Goal: Find specific page/section: Find specific page/section

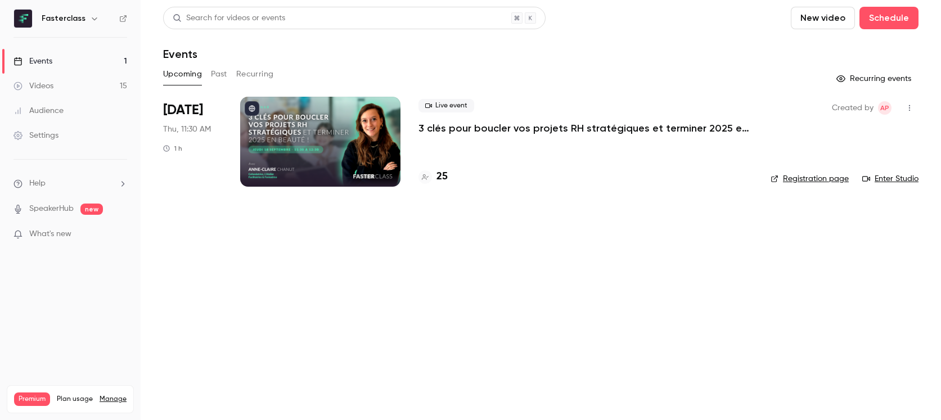
click at [443, 175] on h4 "25" at bounding box center [441, 176] width 11 height 15
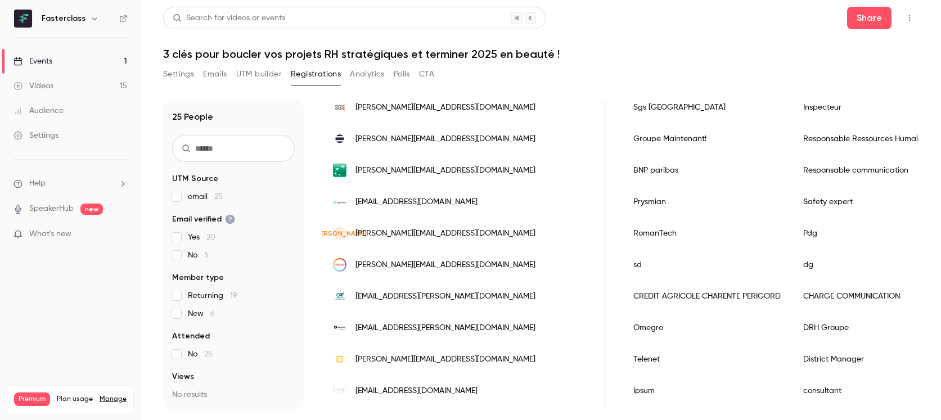
scroll to position [273, 0]
drag, startPoint x: 917, startPoint y: 338, endPoint x: 916, endPoint y: 229, distance: 109.1
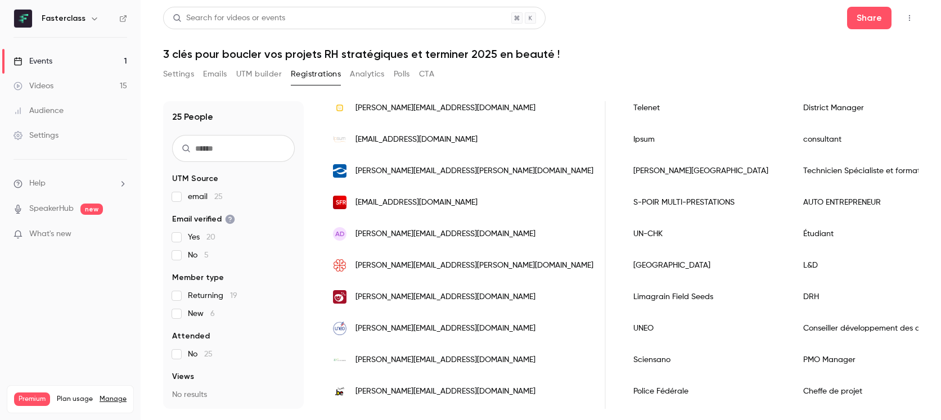
scroll to position [596, 0]
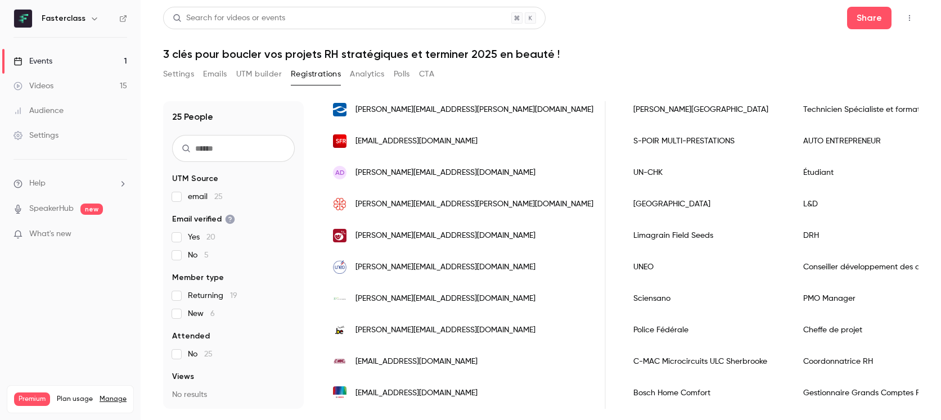
click at [85, 69] on link "Events 1" at bounding box center [70, 61] width 141 height 25
